Goal: Navigation & Orientation: Find specific page/section

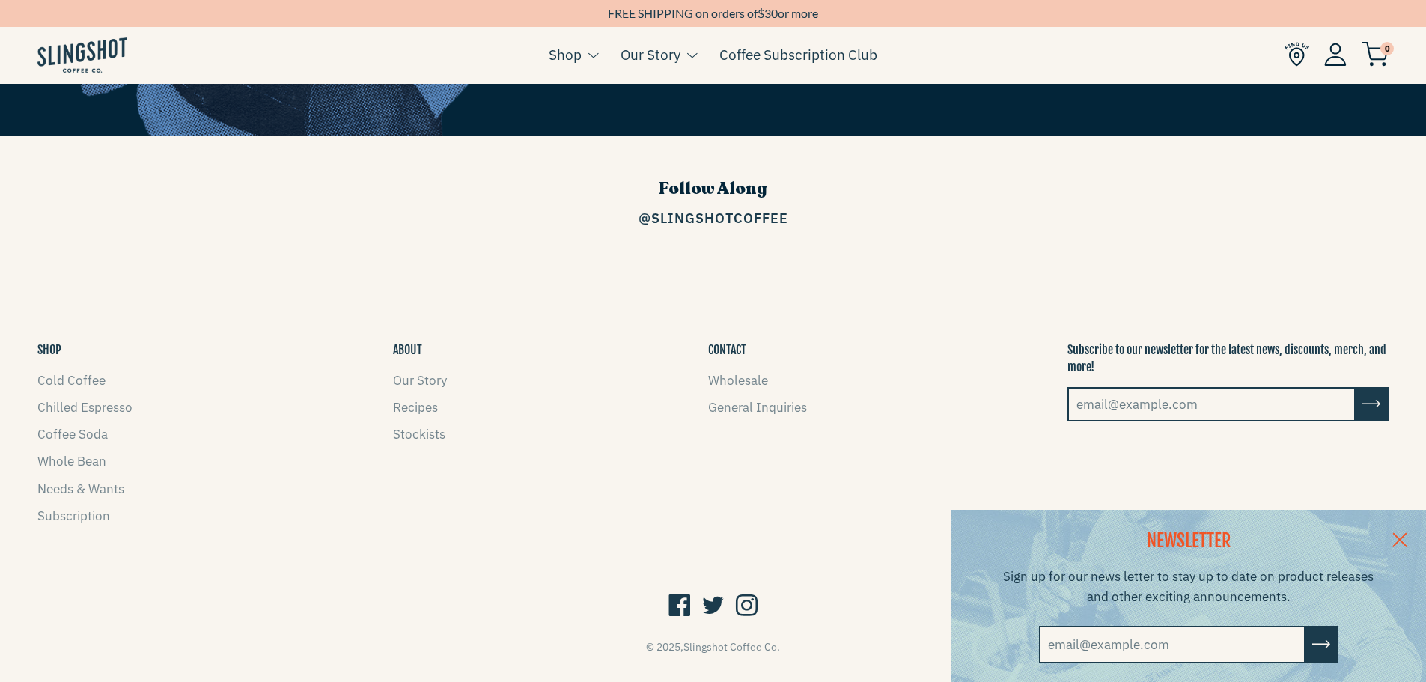
scroll to position [2412, 0]
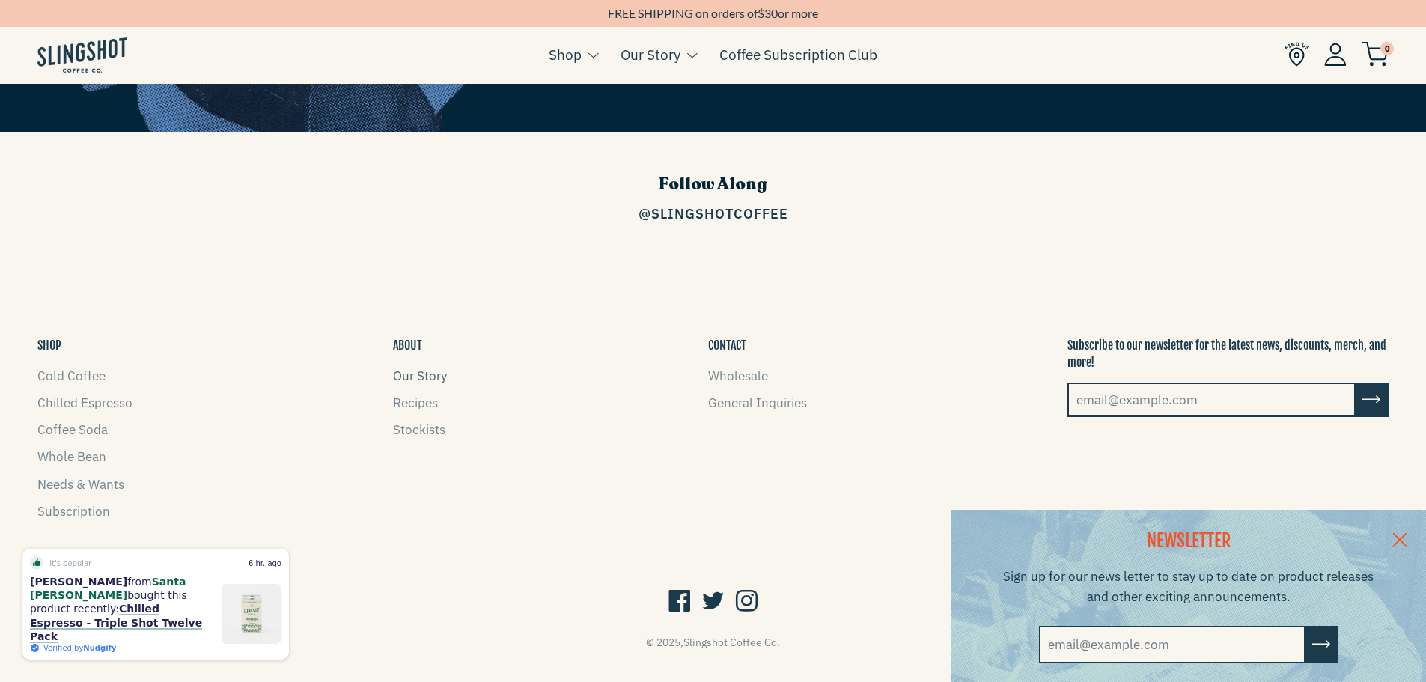
click at [424, 368] on link "Our Story" at bounding box center [420, 376] width 54 height 16
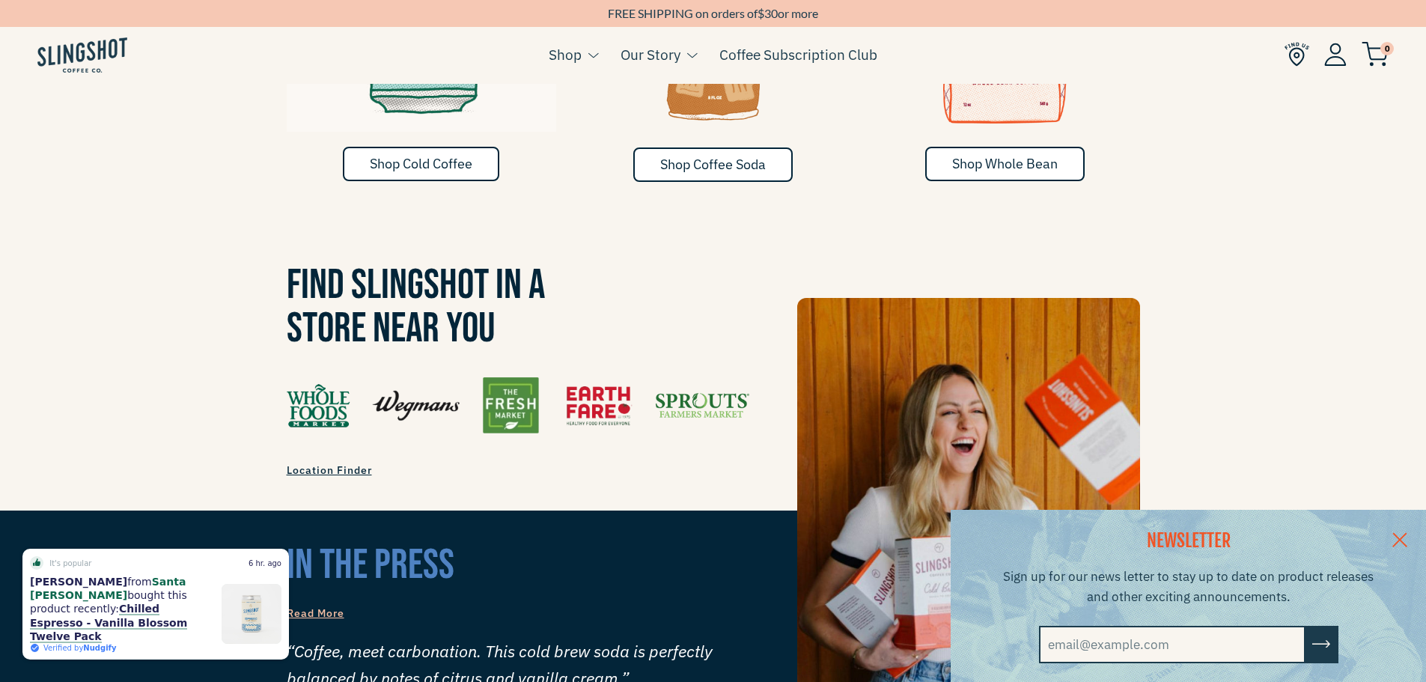
scroll to position [1208, 0]
click at [303, 464] on span "Location Finder" at bounding box center [329, 470] width 85 height 13
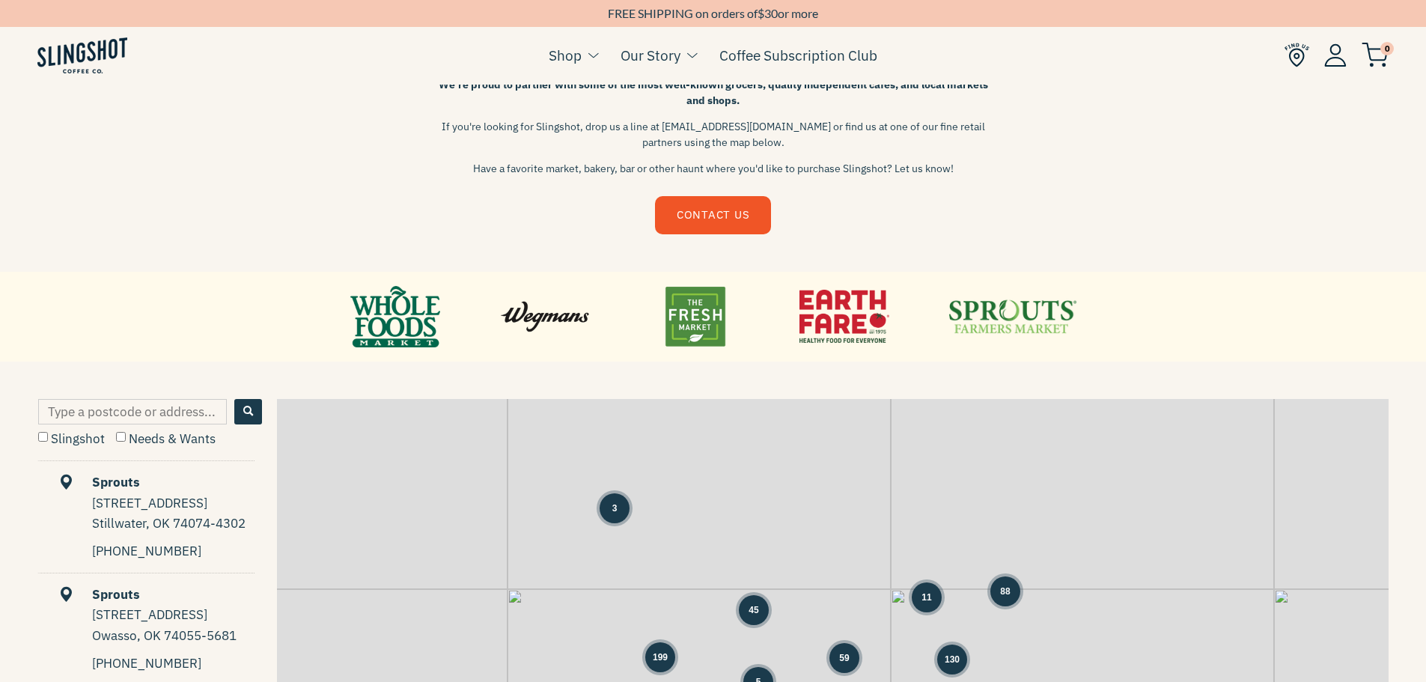
scroll to position [449, 0]
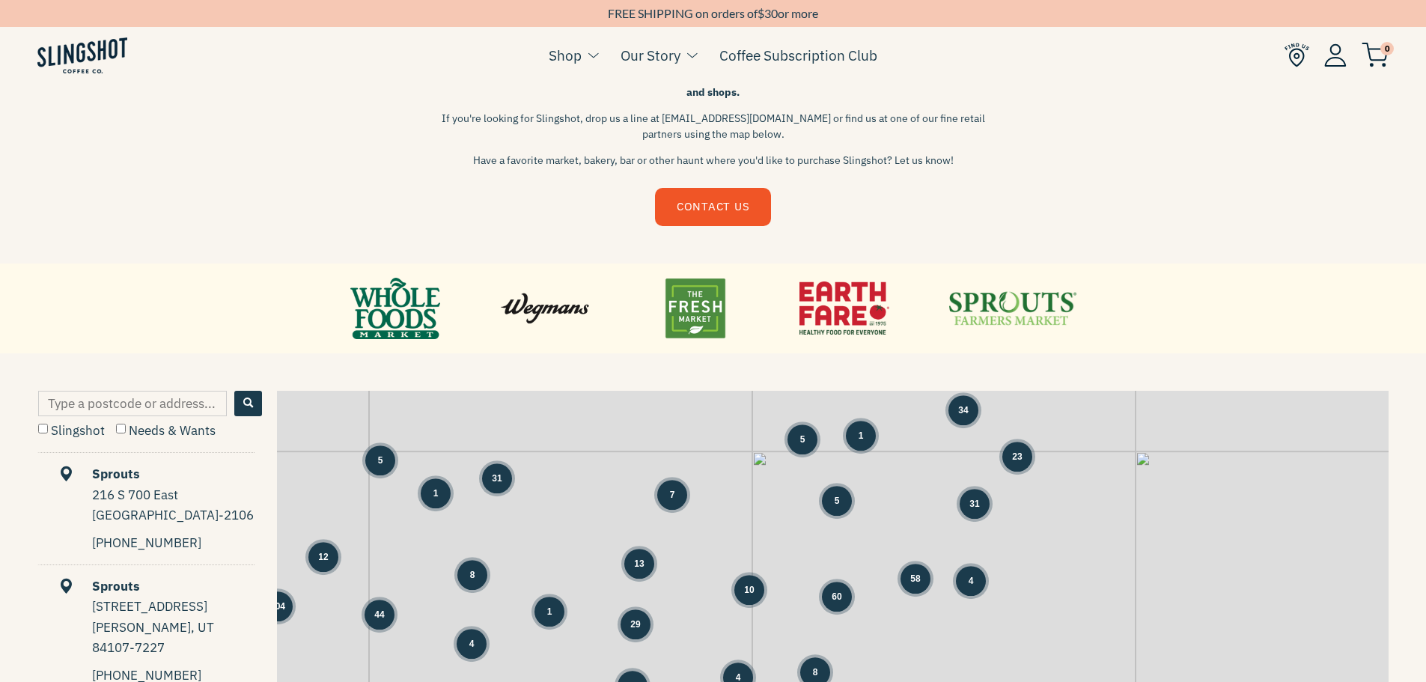
drag, startPoint x: 838, startPoint y: 609, endPoint x: 332, endPoint y: 380, distance: 555.8
click at [332, 380] on main "RETAIL PARTNERS We're proud to partner with some of the most well-known grocers…" at bounding box center [713, 256] width 1426 height 1410
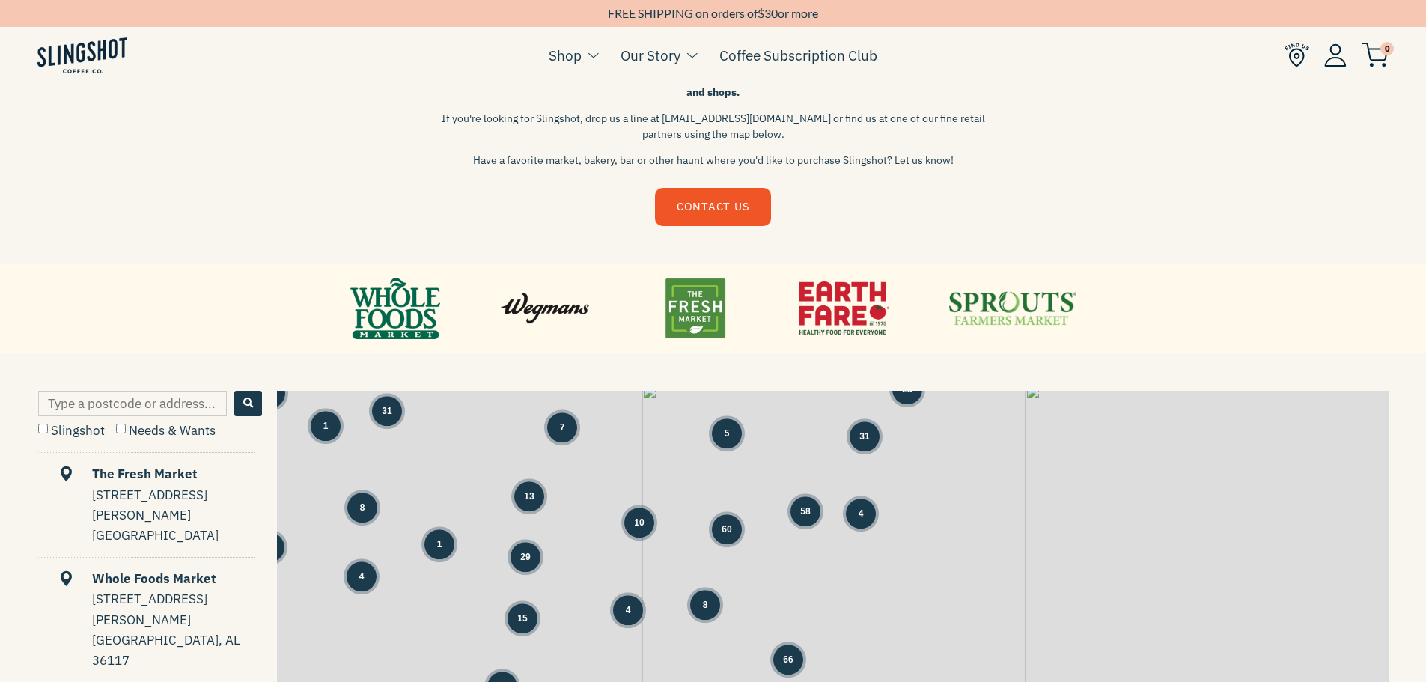
drag, startPoint x: 1062, startPoint y: 576, endPoint x: 948, endPoint y: 504, distance: 134.4
click at [948, 504] on div "3 34 23 39 5 31 5 1 1 7 5 31 104 12 8 13 10 60 58 4 44 4 1 29 15 4 8 66 1" at bounding box center [833, 620] width 1112 height 458
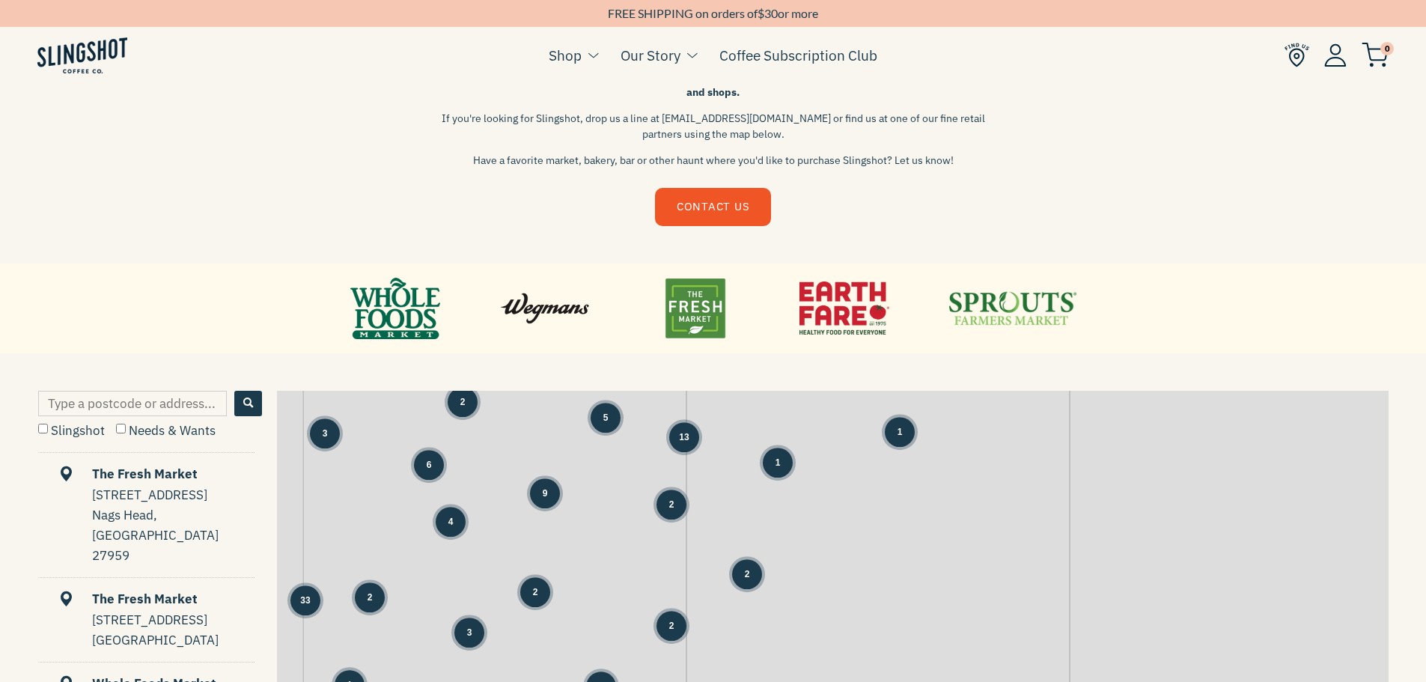
drag, startPoint x: 517, startPoint y: 466, endPoint x: 697, endPoint y: 516, distance: 187.1
click at [697, 516] on div "1 1 1 1 1 2 14 1 3 10 11 1 3 3 5 8 3 2 5 6 9 13 1 3 2" at bounding box center [833, 620] width 1112 height 458
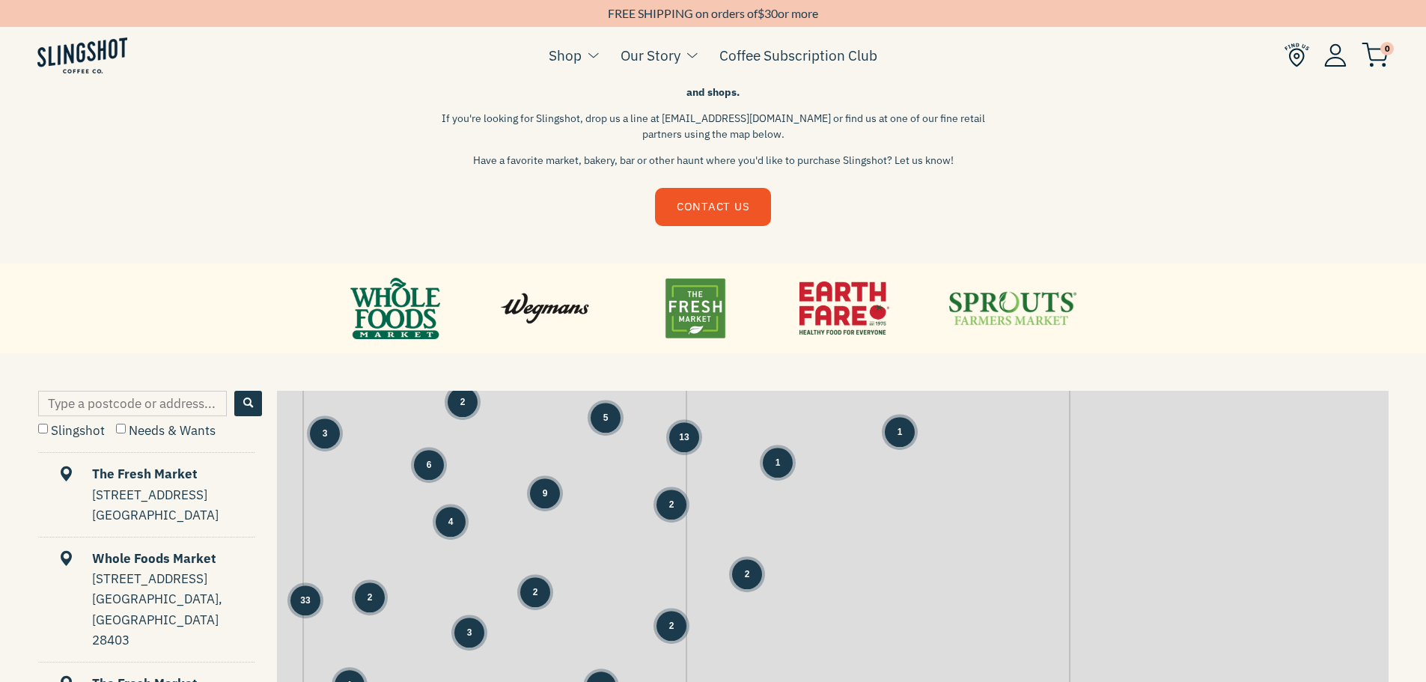
click at [552, 501] on div "9" at bounding box center [545, 493] width 30 height 30
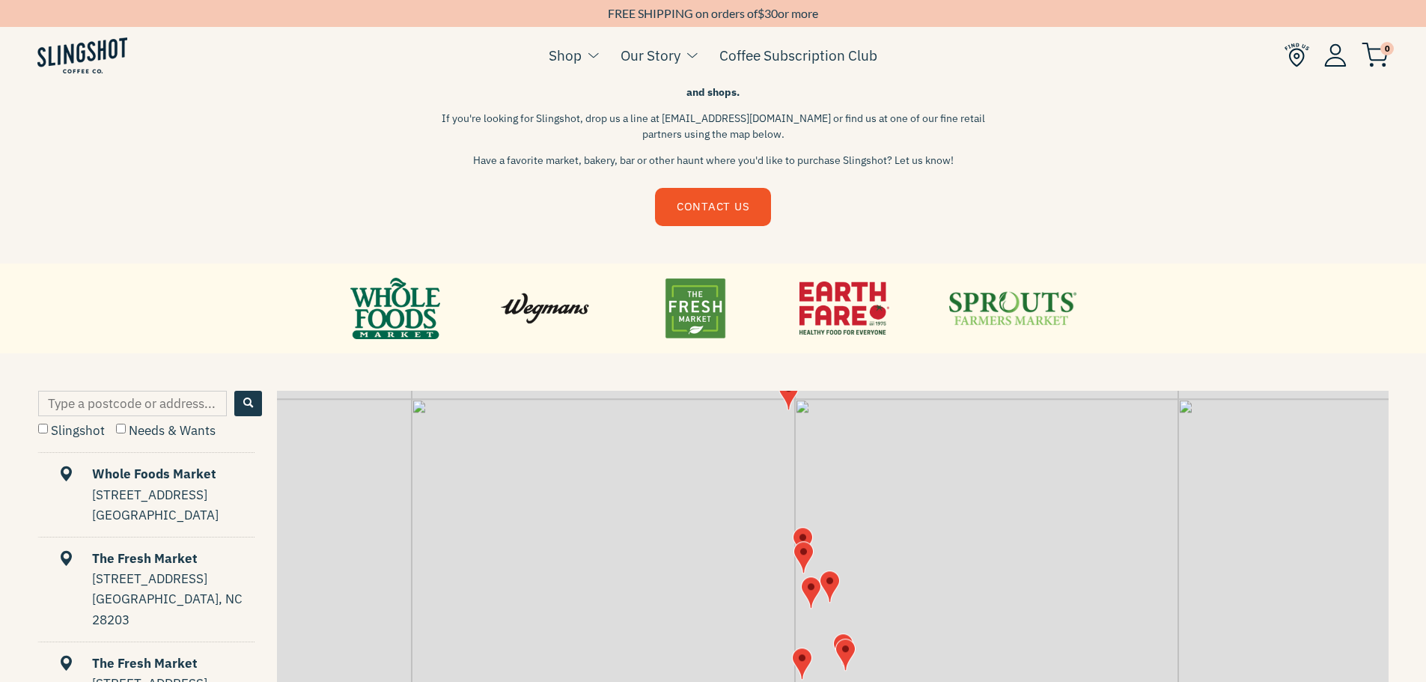
drag, startPoint x: 1001, startPoint y: 576, endPoint x: 972, endPoint y: 469, distance: 110.2
click at [972, 469] on div "+ −" at bounding box center [833, 620] width 1112 height 458
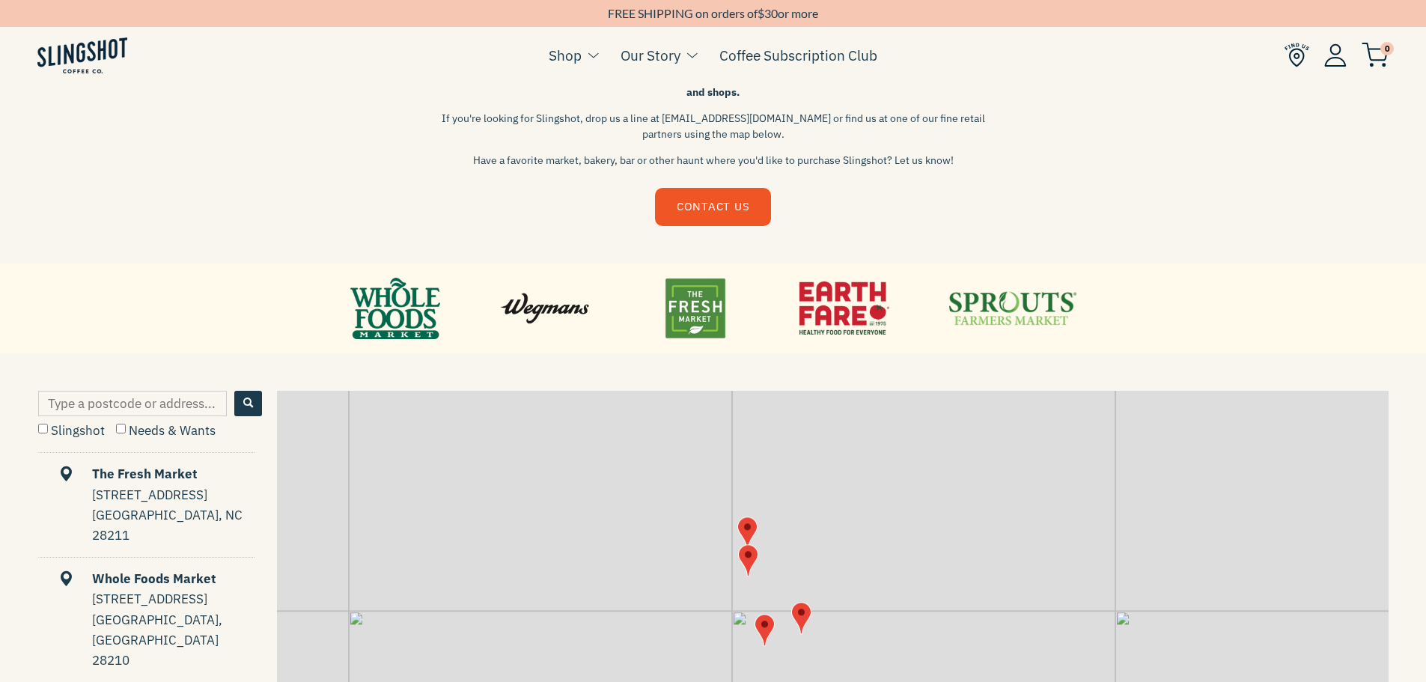
click at [749, 530] on img "Map" at bounding box center [747, 533] width 20 height 32
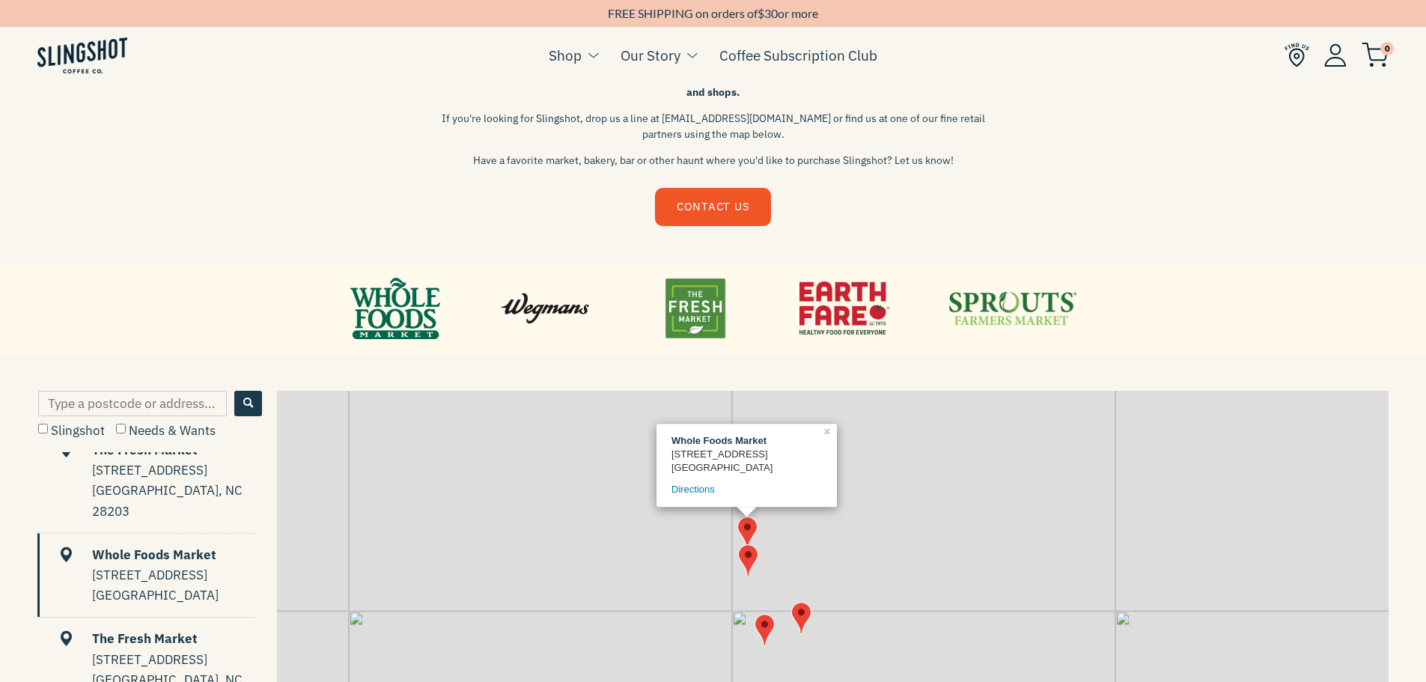
click at [744, 552] on img "Map" at bounding box center [748, 560] width 20 height 32
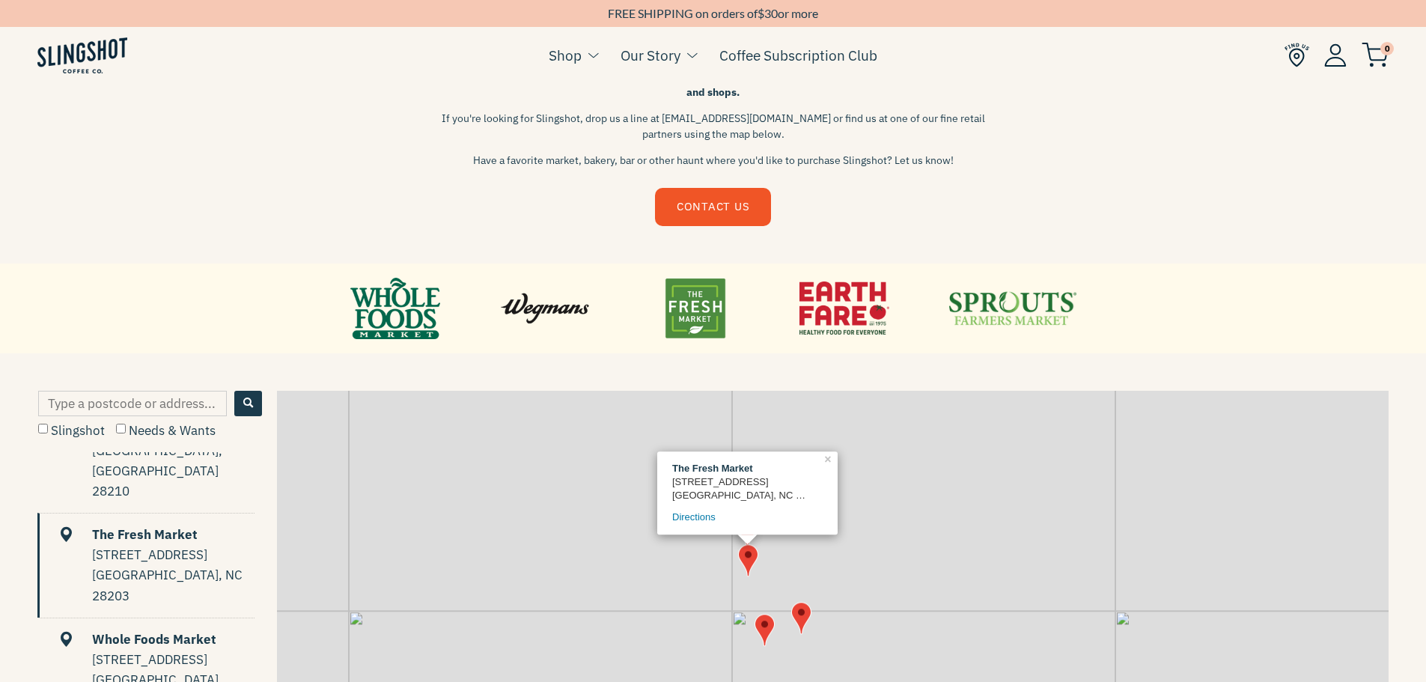
scroll to position [169, 0]
click at [763, 625] on img "Map" at bounding box center [765, 630] width 20 height 32
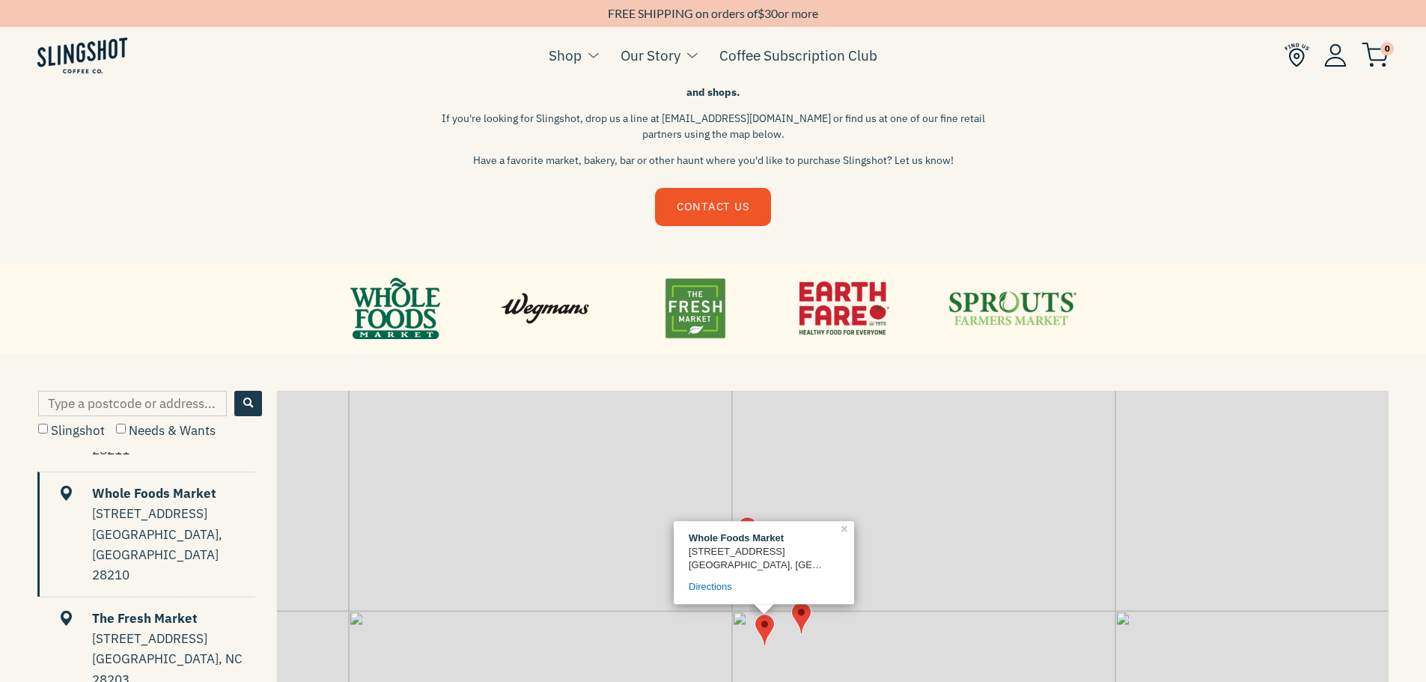
click at [803, 610] on img "Map" at bounding box center [801, 618] width 20 height 32
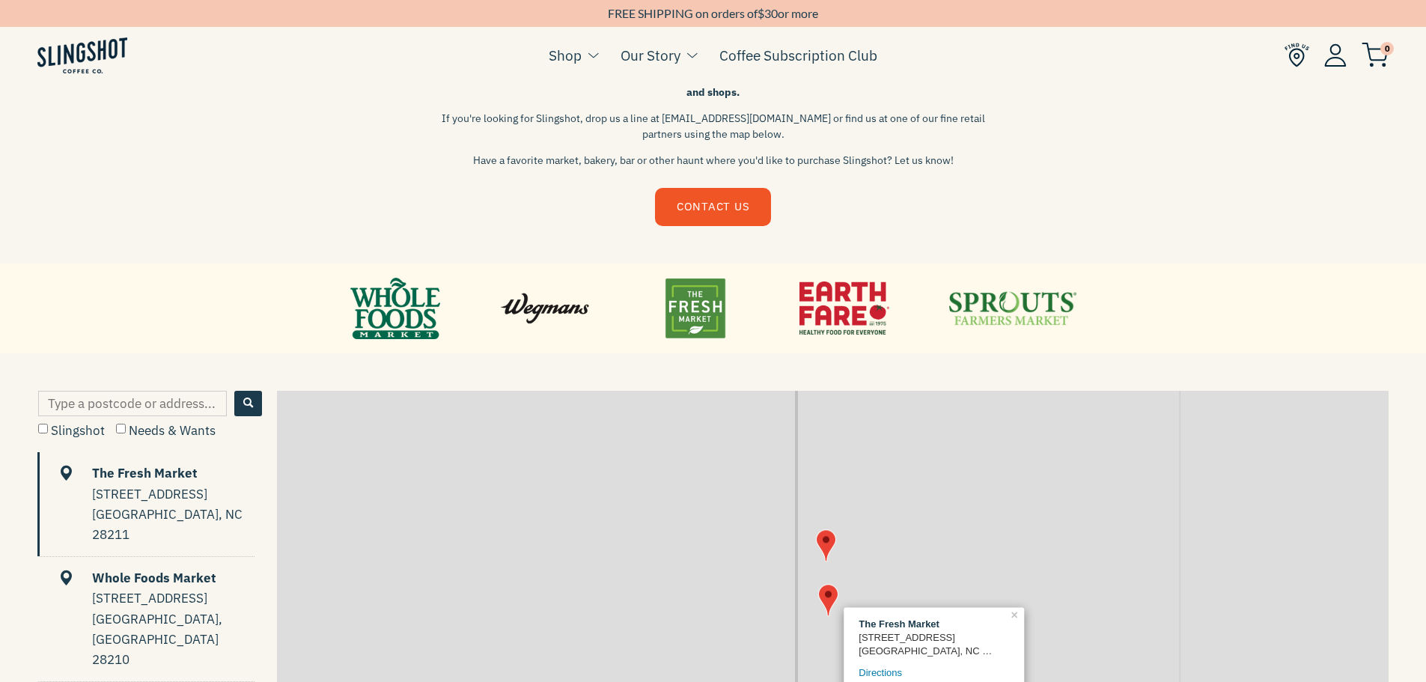
scroll to position [0, 0]
click at [823, 538] on img "Map" at bounding box center [826, 545] width 20 height 32
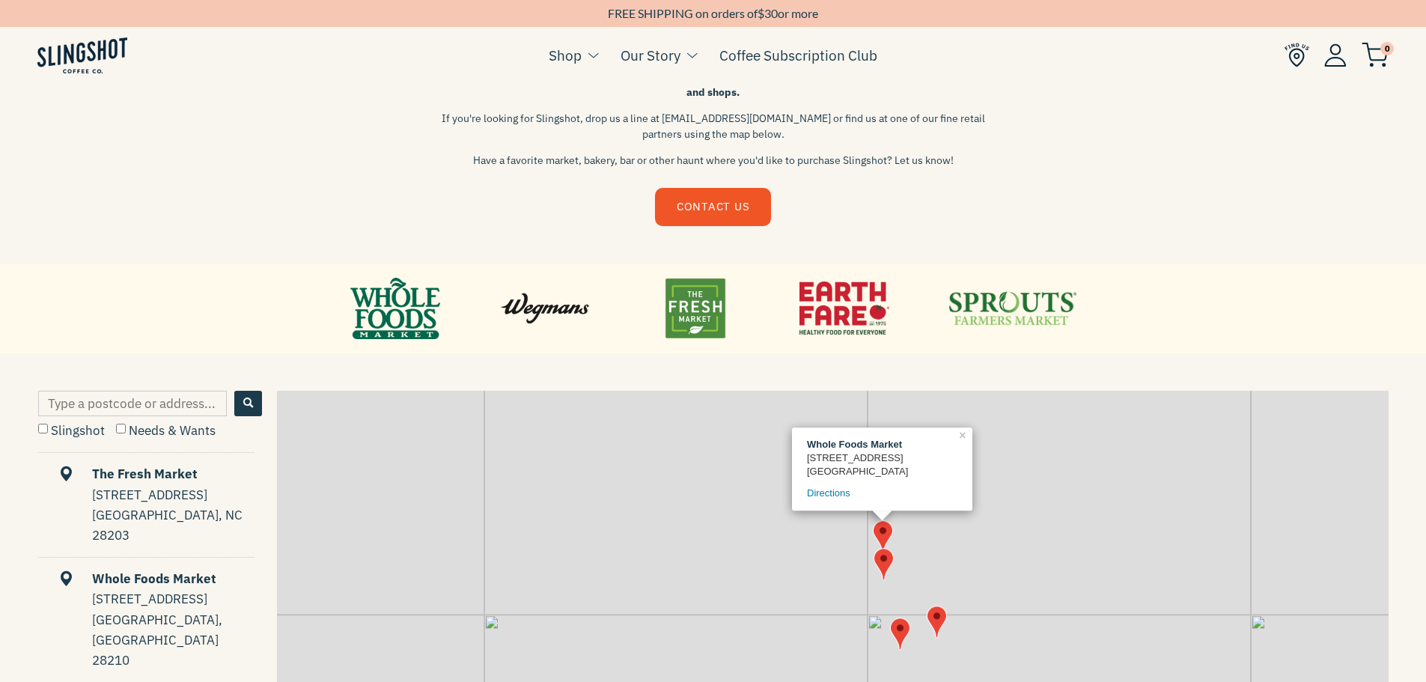
click at [938, 621] on img "Map" at bounding box center [937, 622] width 20 height 32
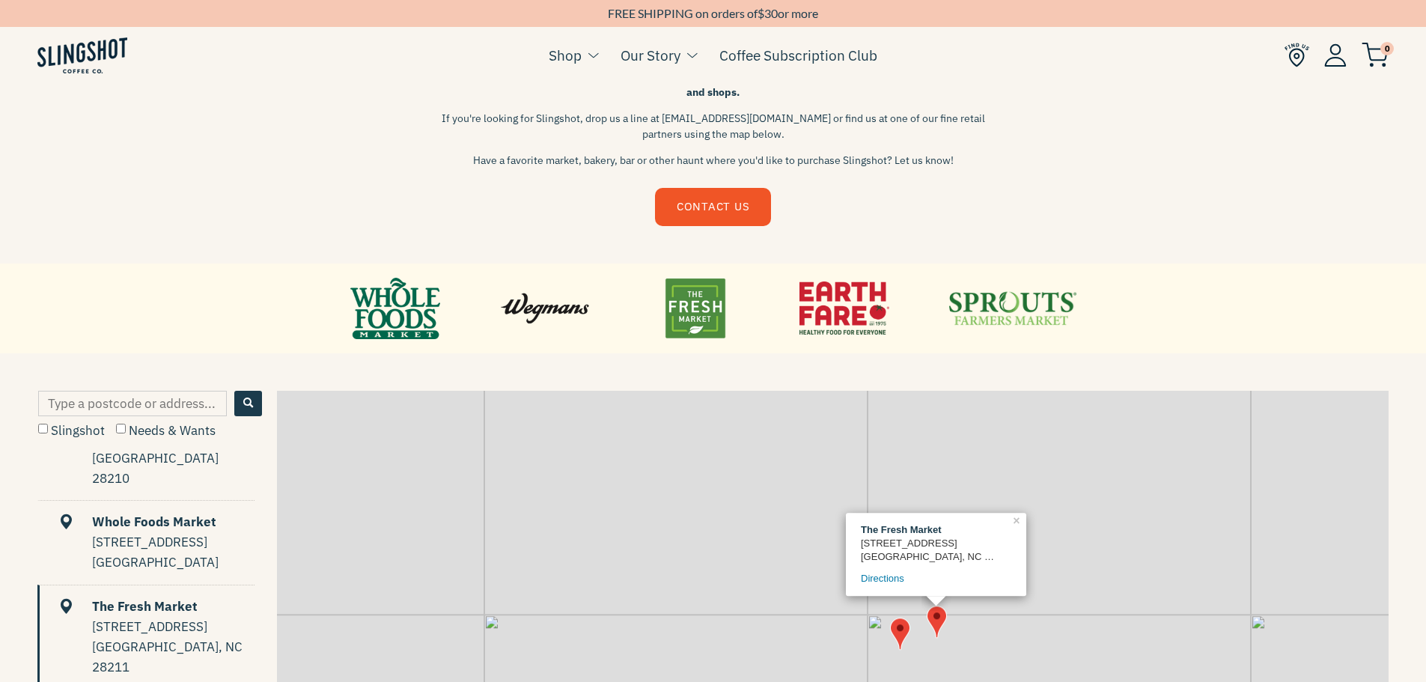
scroll to position [254, 0]
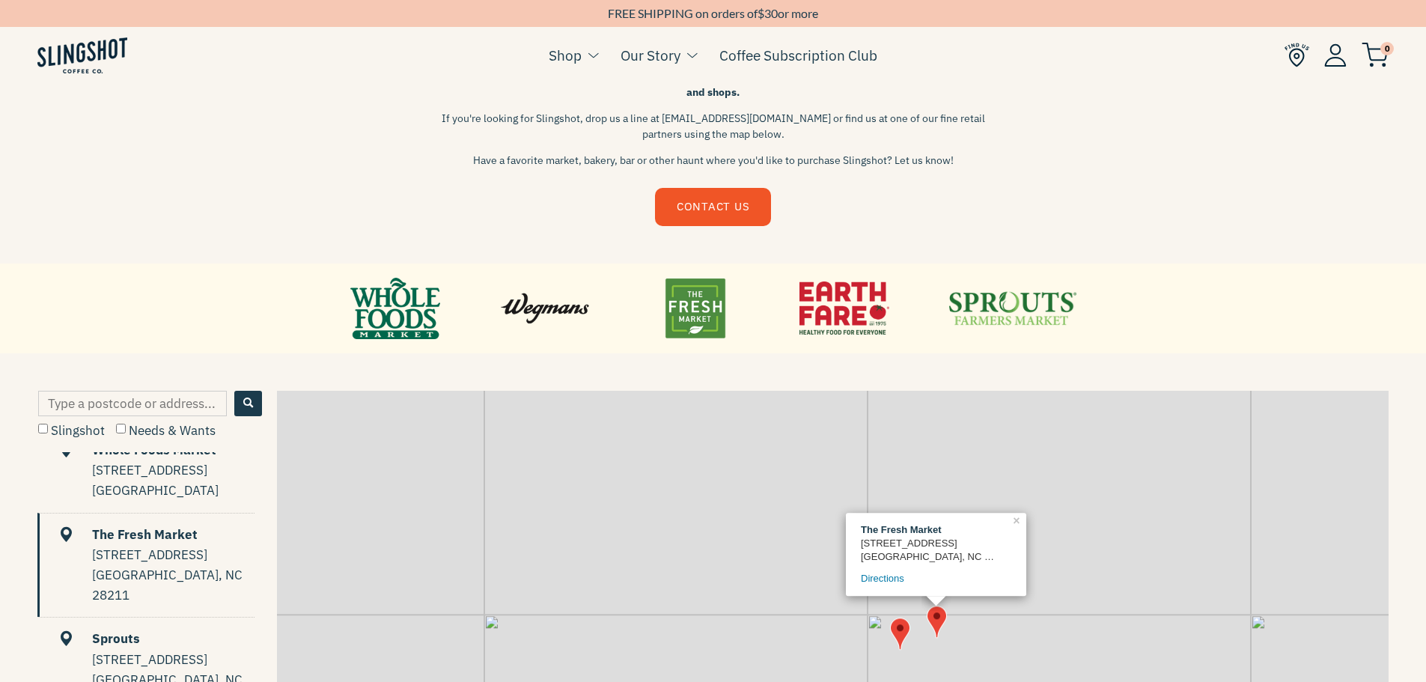
click at [902, 626] on img "Map" at bounding box center [900, 634] width 20 height 32
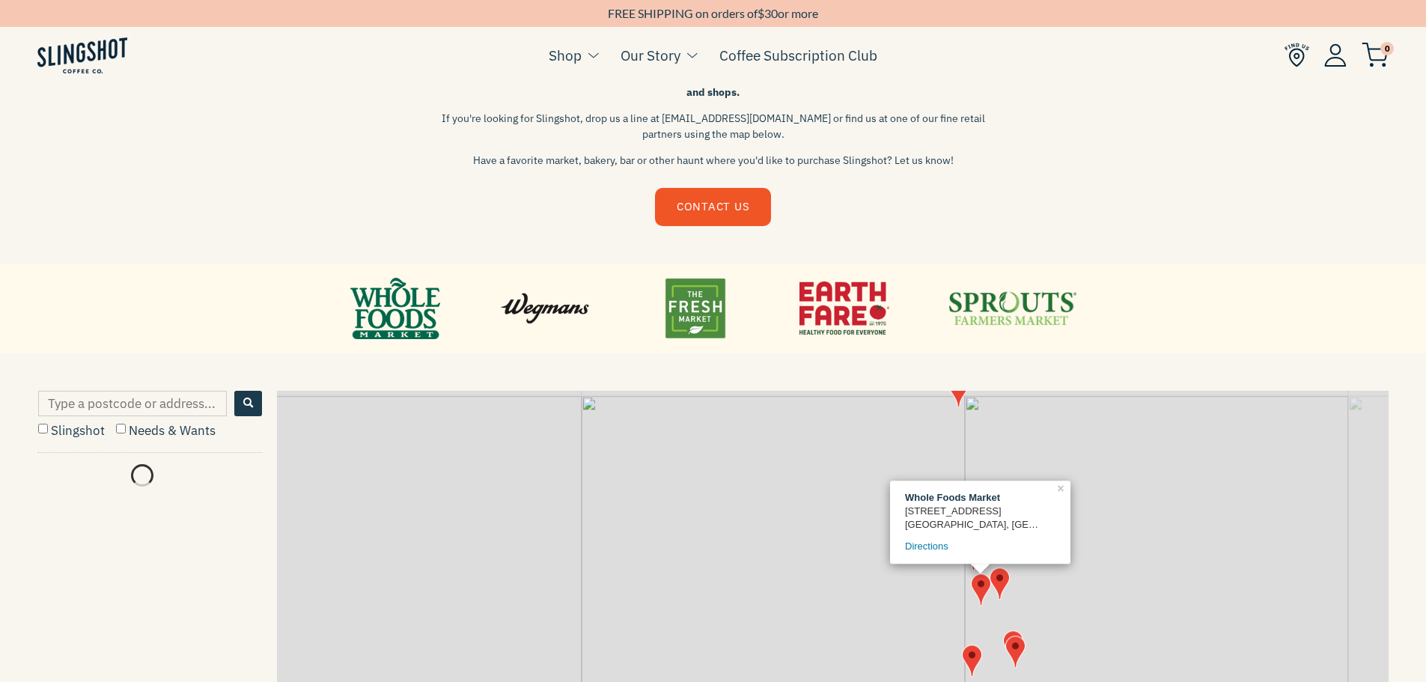
scroll to position [0, 0]
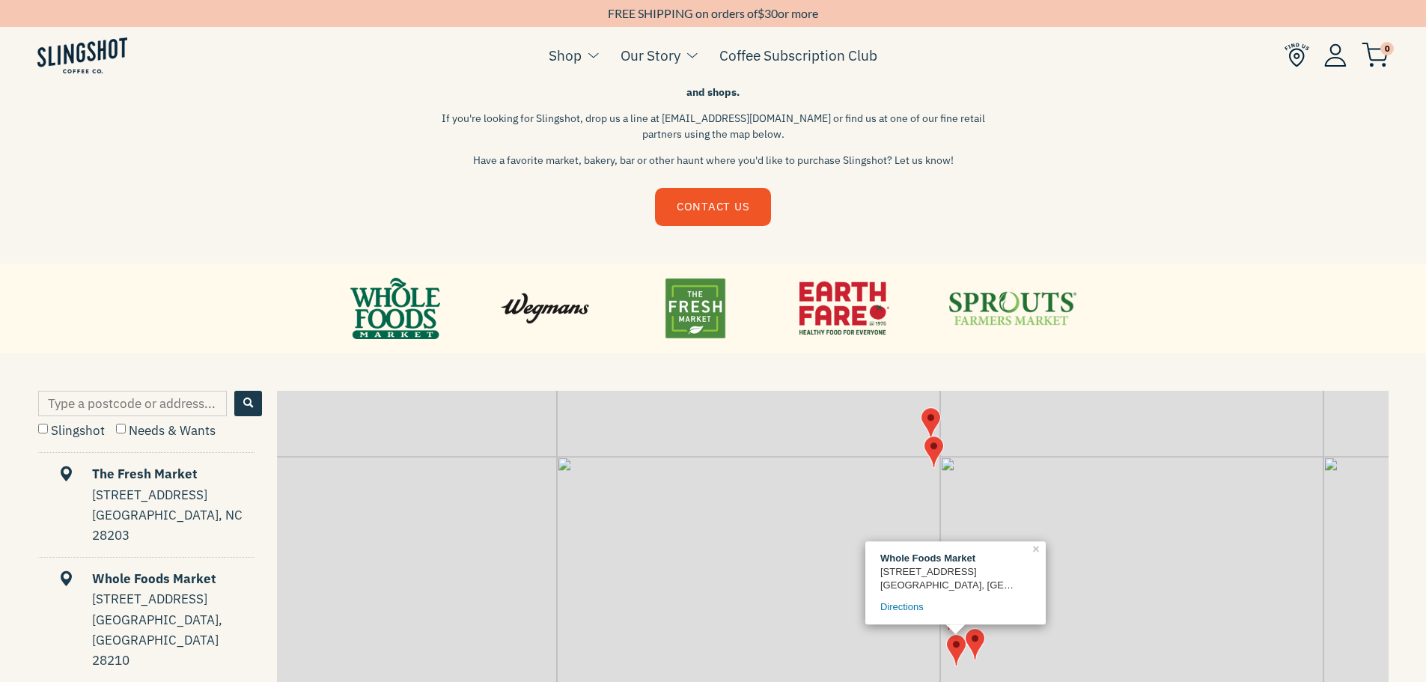
drag, startPoint x: 1019, startPoint y: 415, endPoint x: 992, endPoint y: 479, distance: 69.8
click at [992, 479] on div "Whole Foods Market [STREET_ADDRESS] Directions × + −" at bounding box center [833, 620] width 1112 height 458
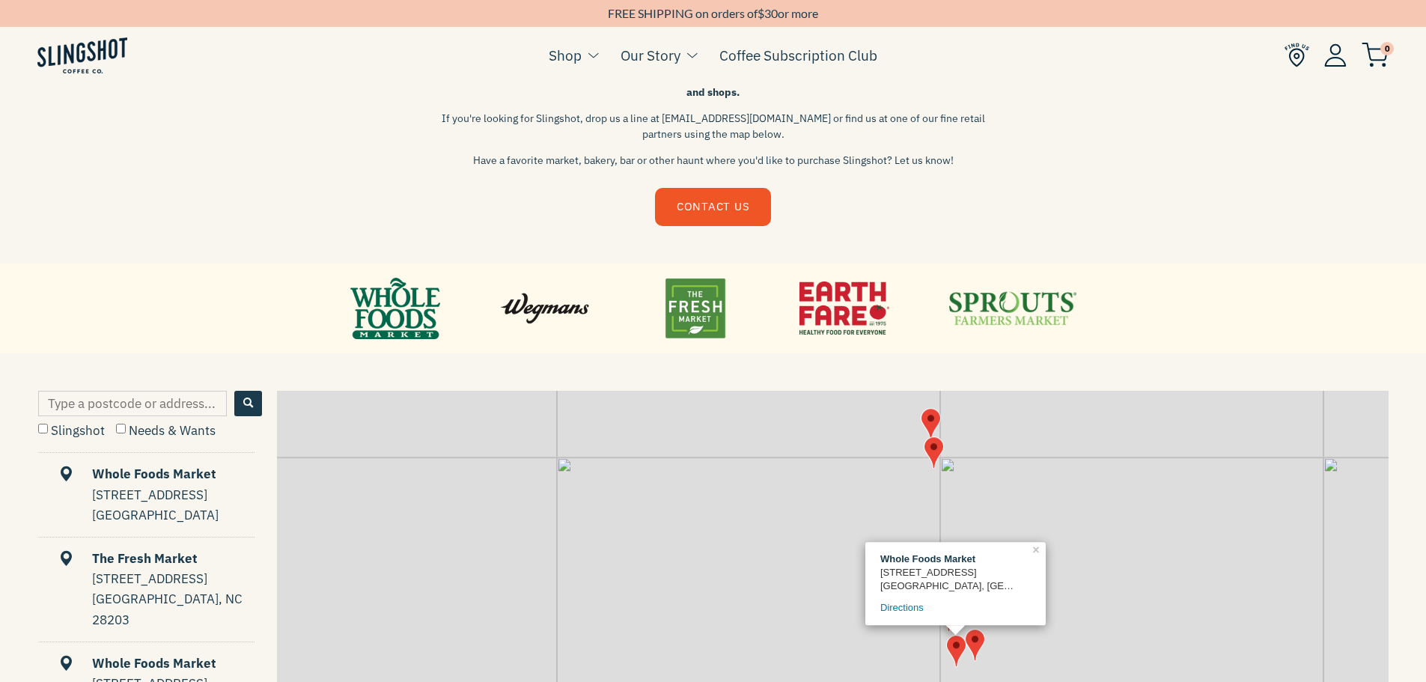
click at [936, 456] on img "Map" at bounding box center [934, 452] width 20 height 32
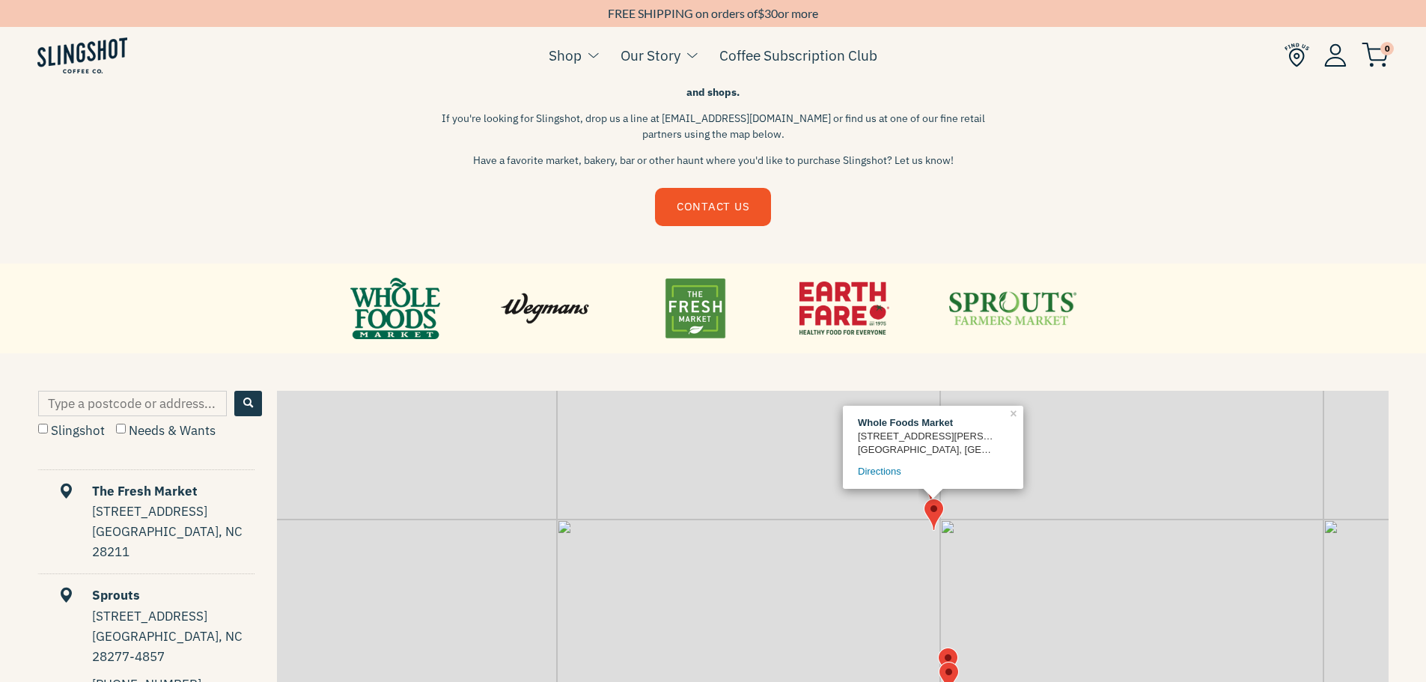
scroll to position [470, 0]
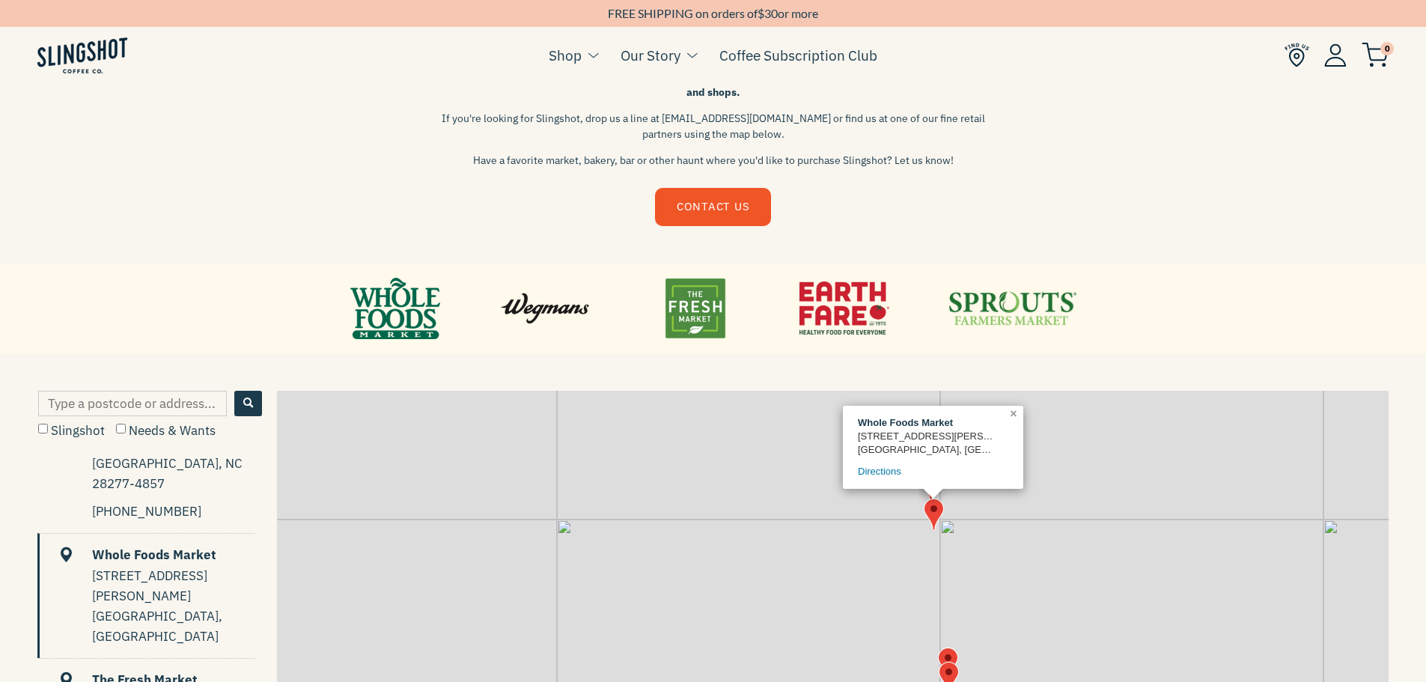
click at [1012, 414] on link "×" at bounding box center [1015, 412] width 16 height 13
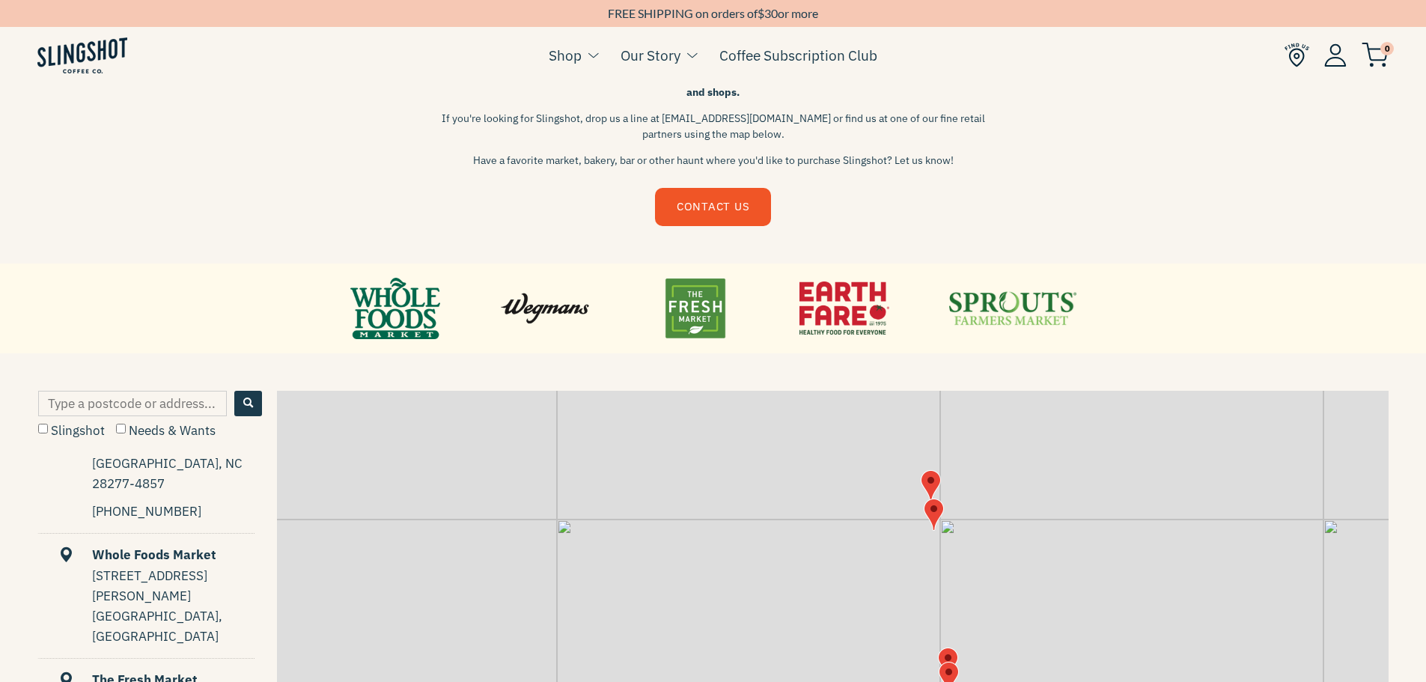
click at [931, 485] on img "Map" at bounding box center [931, 486] width 20 height 32
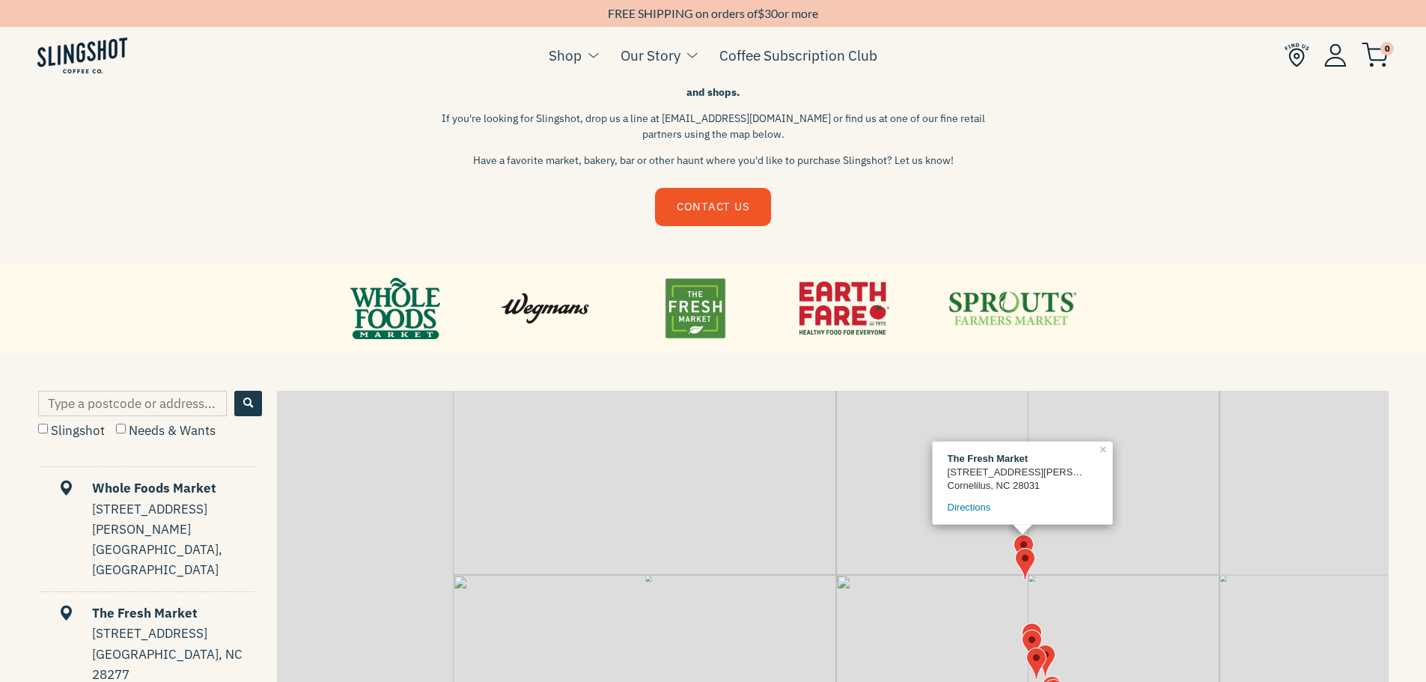
scroll to position [0, 0]
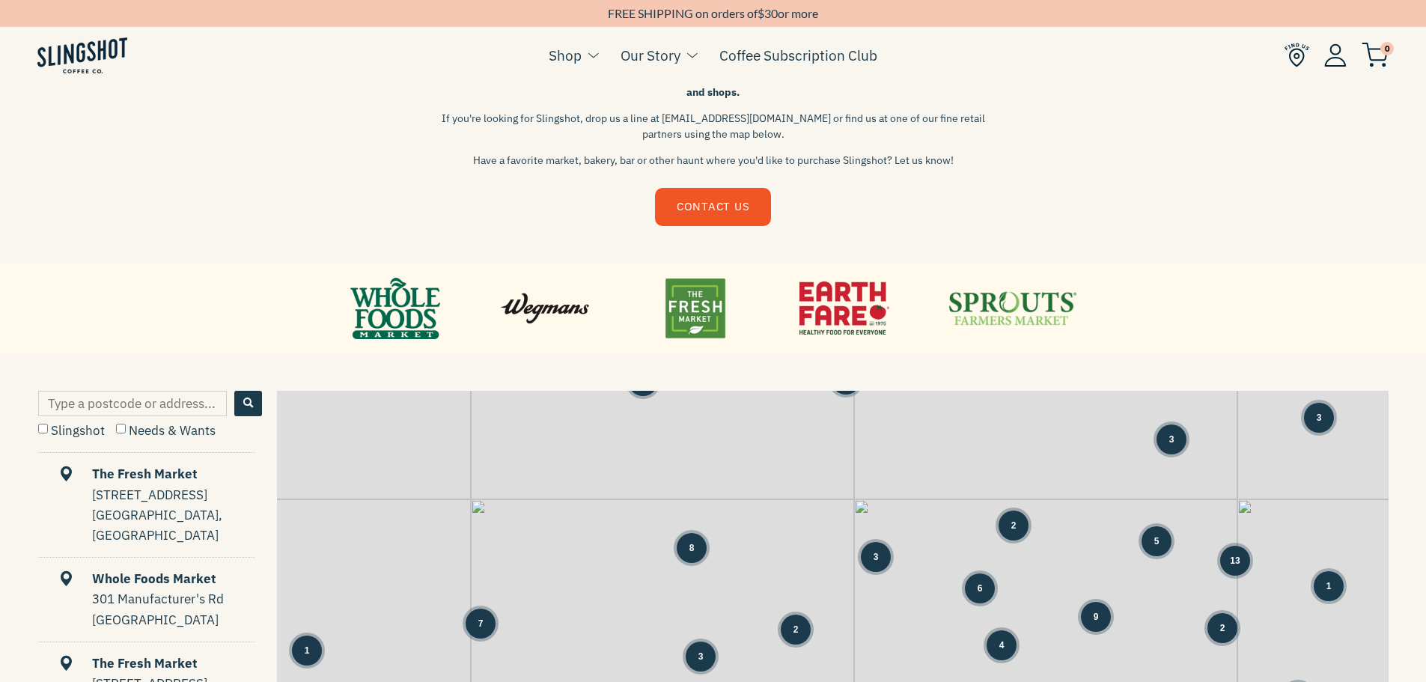
click at [1240, 558] on div "13" at bounding box center [1235, 561] width 30 height 30
